Goal: Information Seeking & Learning: Learn about a topic

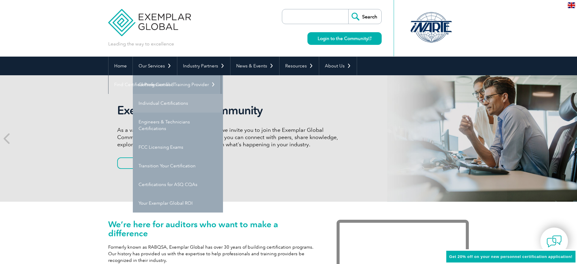
click at [154, 101] on link "Individual Certifications" at bounding box center [178, 103] width 90 height 19
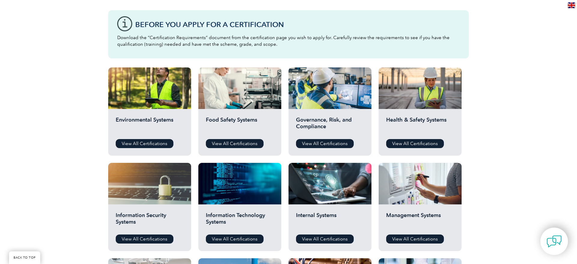
scroll to position [162, 0]
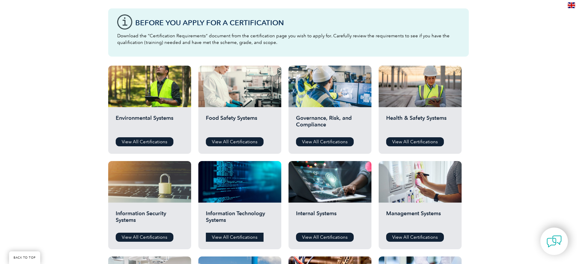
click at [237, 238] on link "View All Certifications" at bounding box center [235, 236] width 58 height 9
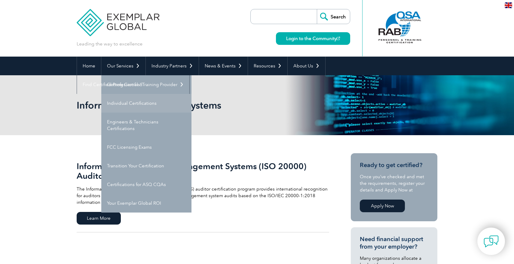
click at [119, 104] on link "Individual Certifications" at bounding box center [146, 103] width 90 height 19
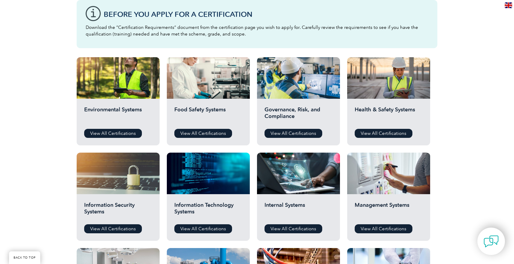
scroll to position [197, 0]
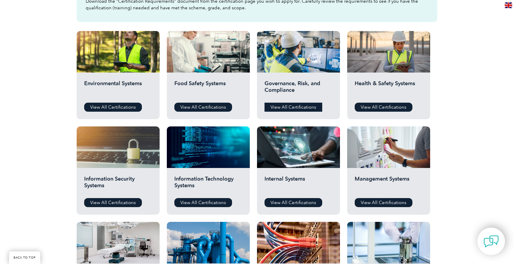
click at [293, 107] on link "View All Certifications" at bounding box center [294, 107] width 58 height 9
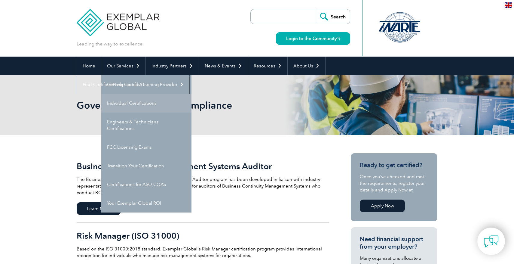
click at [132, 99] on link "Individual Certifications" at bounding box center [146, 103] width 90 height 19
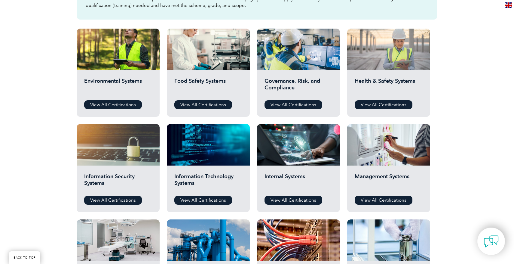
scroll to position [201, 0]
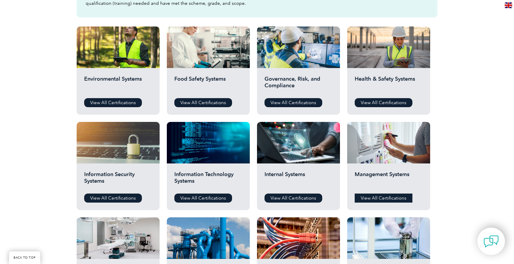
click at [385, 197] on link "View All Certifications" at bounding box center [384, 197] width 58 height 9
